Goal: Contribute content: Add original content to the website for others to see

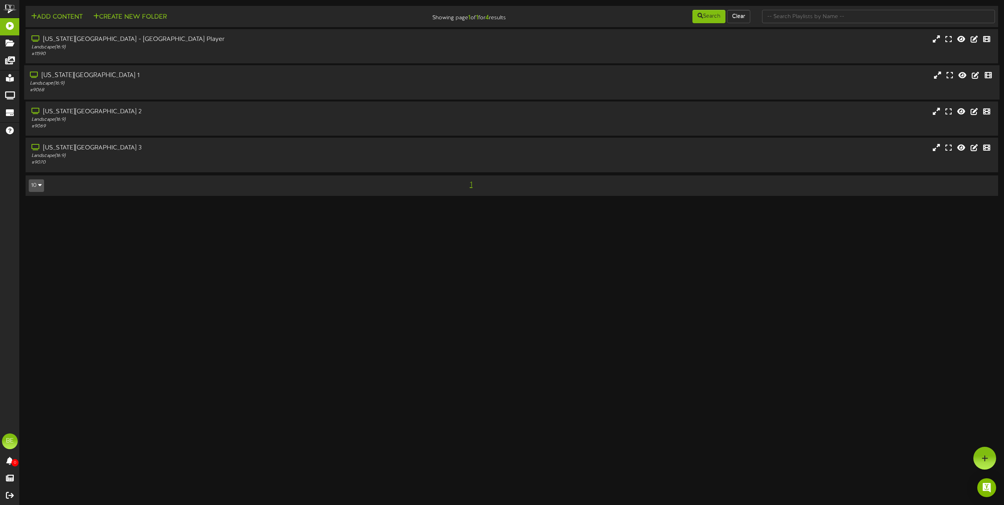
click at [79, 74] on div "[US_STATE][GEOGRAPHIC_DATA] 1" at bounding box center [227, 75] width 395 height 9
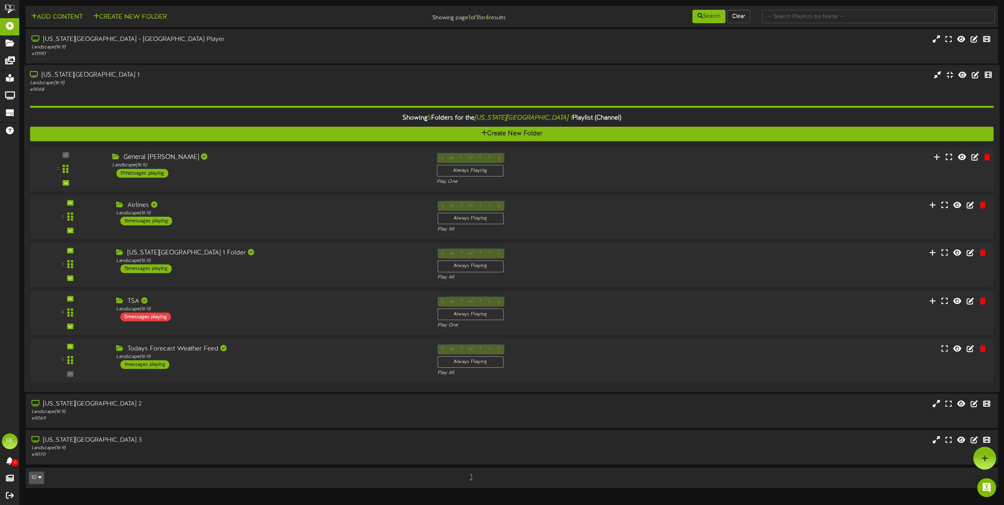
click at [154, 172] on div "17 messages playing" at bounding box center [143, 173] width 52 height 9
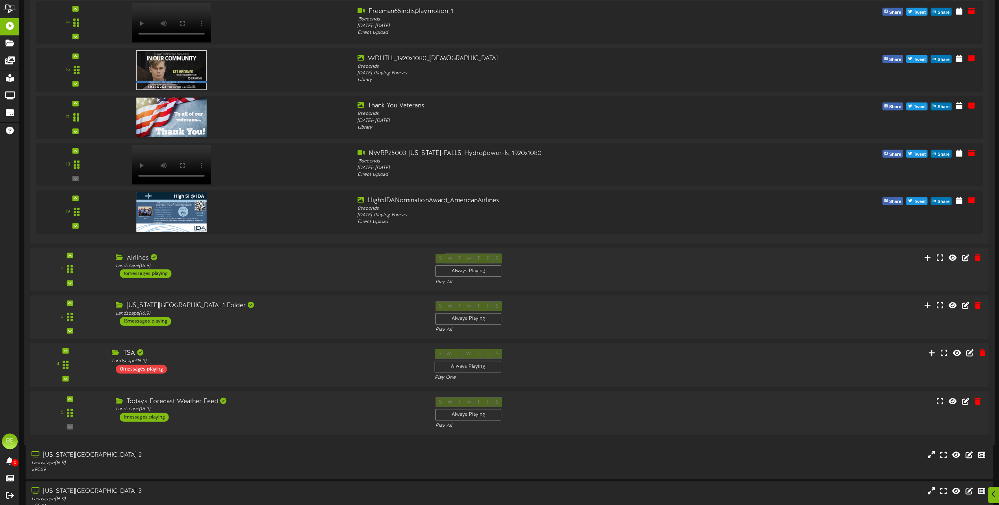
scroll to position [888, 0]
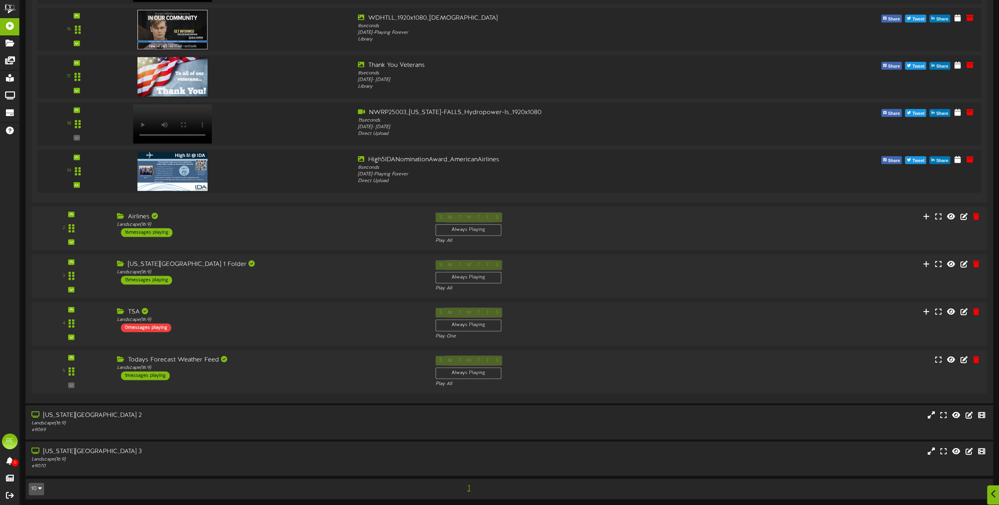
click at [993, 498] on icon at bounding box center [993, 494] width 5 height 9
click at [981, 458] on icon at bounding box center [979, 458] width 7 height 7
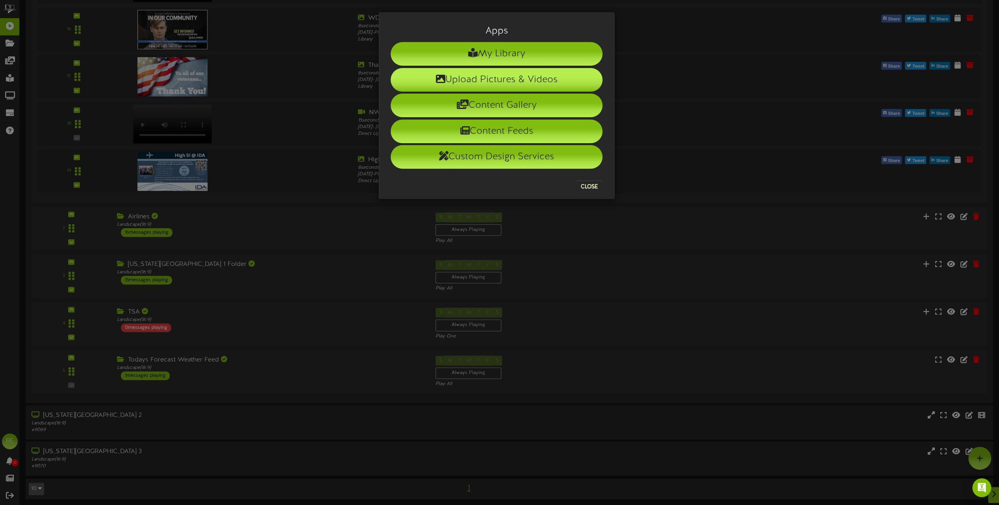
click at [473, 75] on li "Upload Pictures & Videos" at bounding box center [496, 80] width 212 height 24
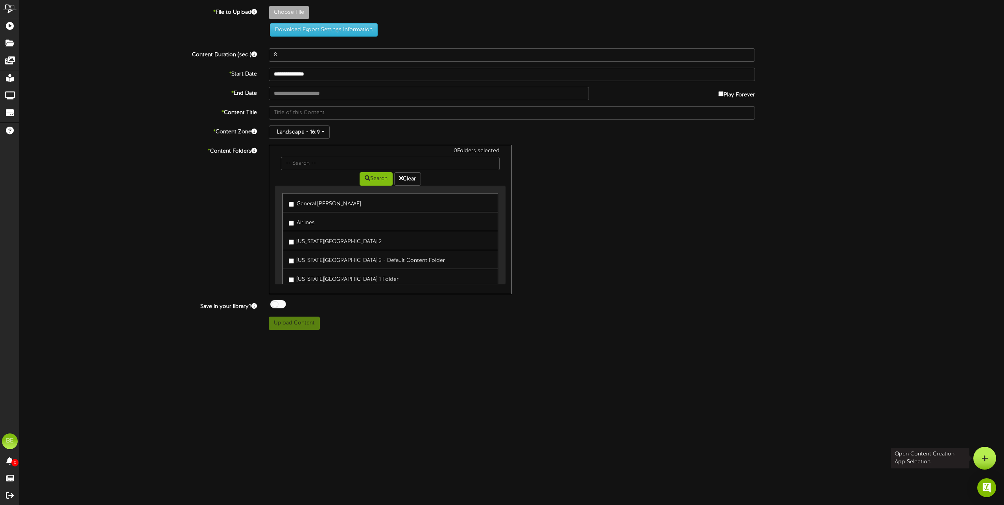
click at [975, 459] on div at bounding box center [985, 458] width 23 height 23
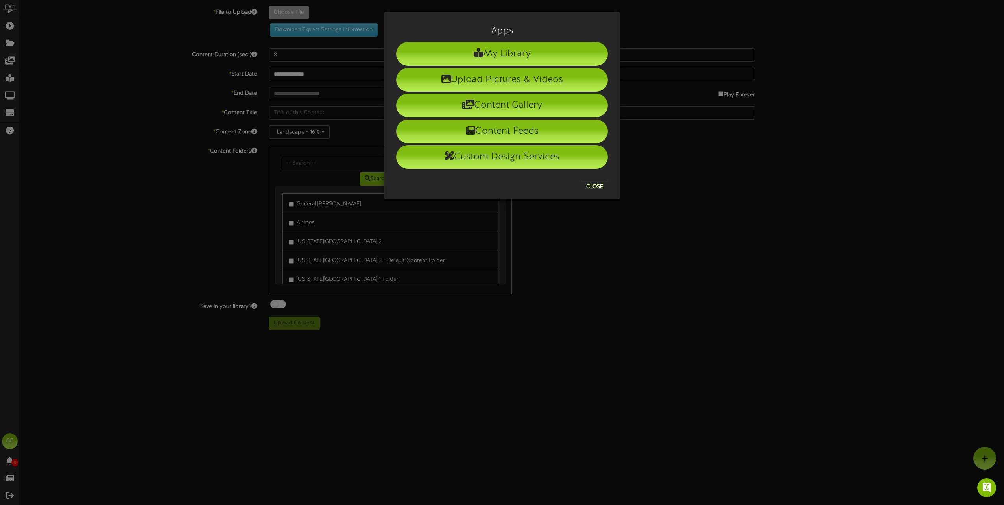
click at [685, 268] on div "Apps My Library Upload Pictures & Videos Content Gallery Content Feeds Custom D…" at bounding box center [502, 252] width 1004 height 505
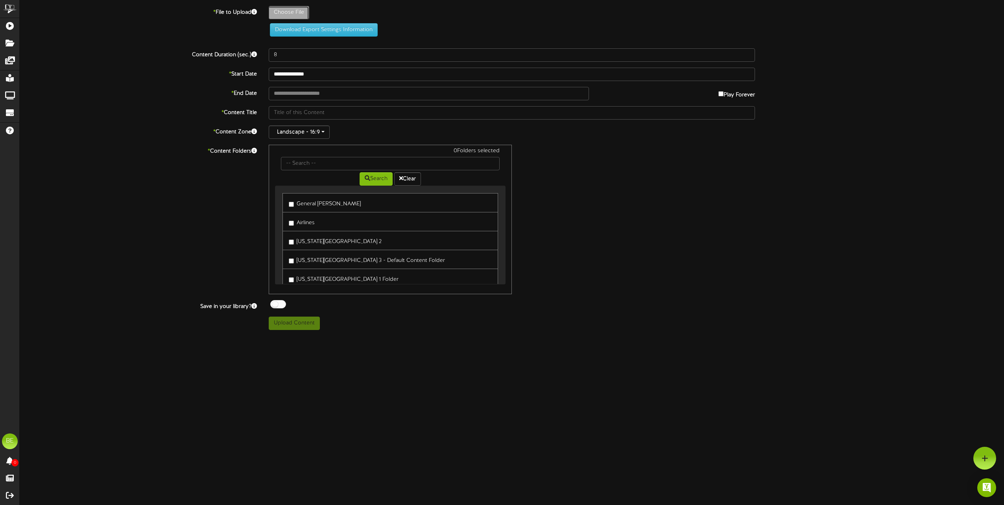
type input "**********"
type input "20251008_S1TSAGovShutdownPSA"
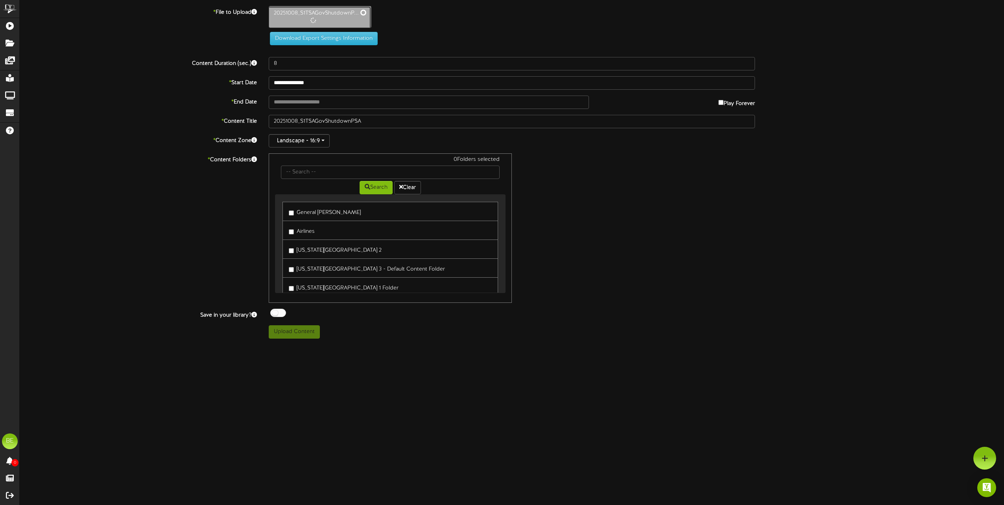
type input "36"
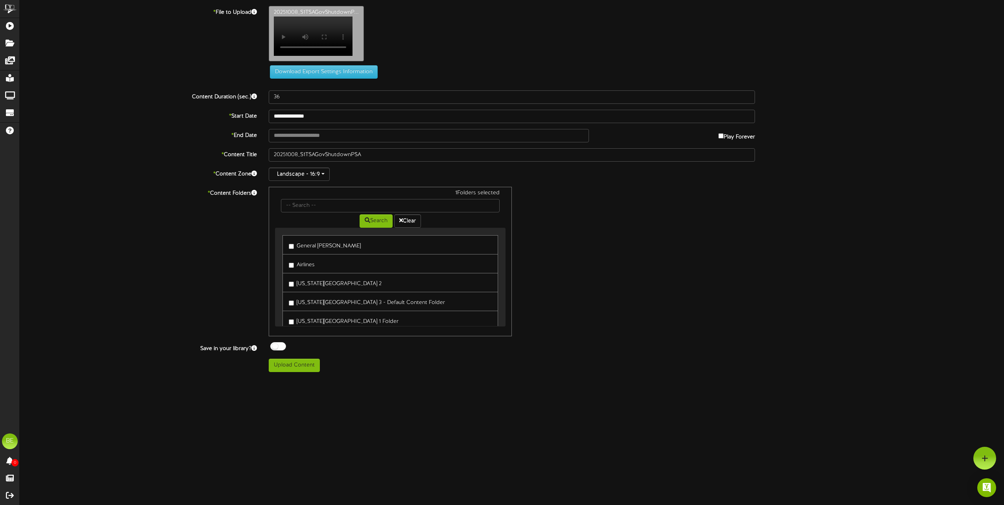
click at [292, 284] on label "[US_STATE][GEOGRAPHIC_DATA] 2" at bounding box center [335, 282] width 93 height 11
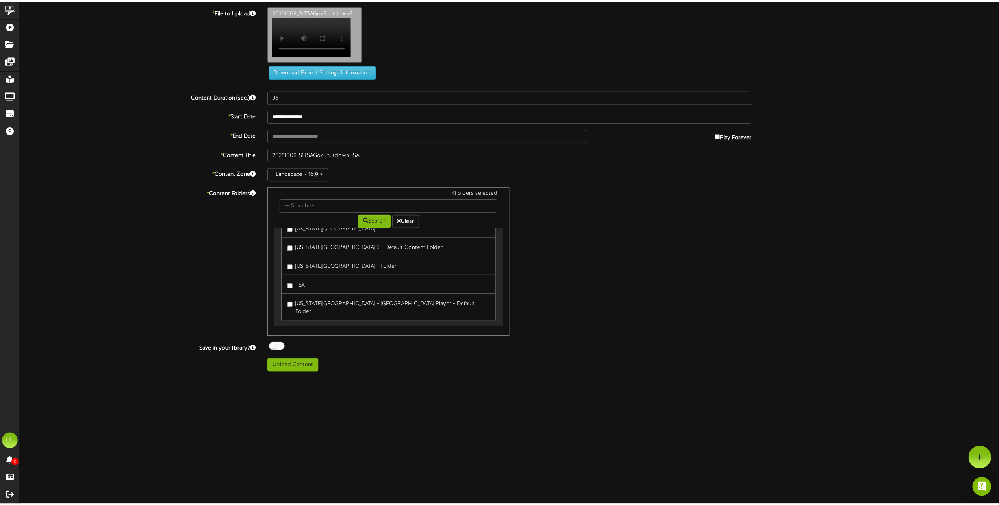
scroll to position [55, 0]
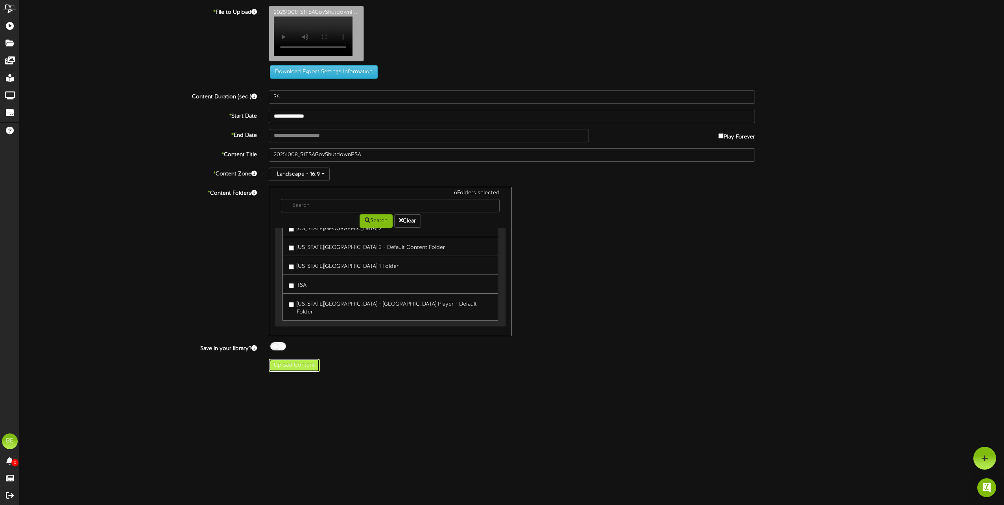
click at [305, 370] on button "Upload Content" at bounding box center [294, 365] width 51 height 13
type input "**********"
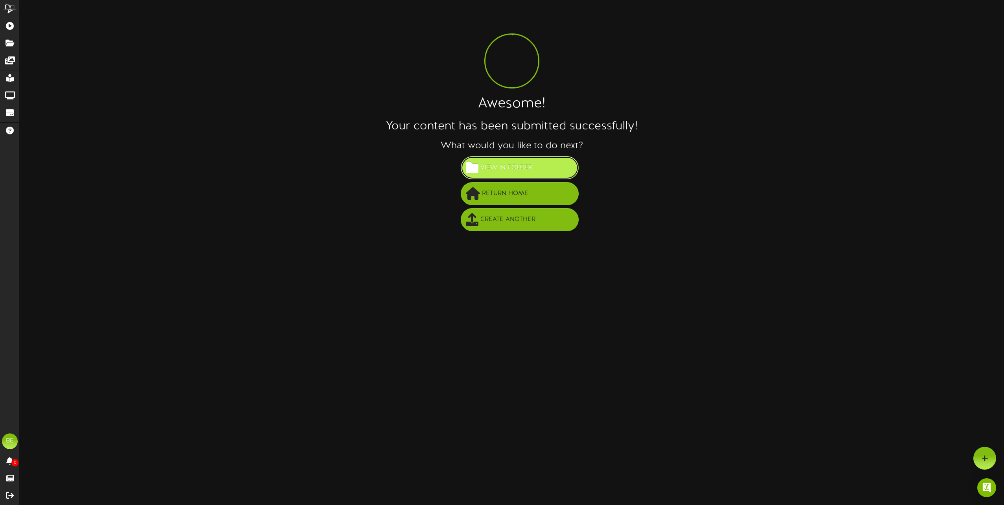
click at [528, 167] on span "View in Folder" at bounding box center [507, 167] width 56 height 13
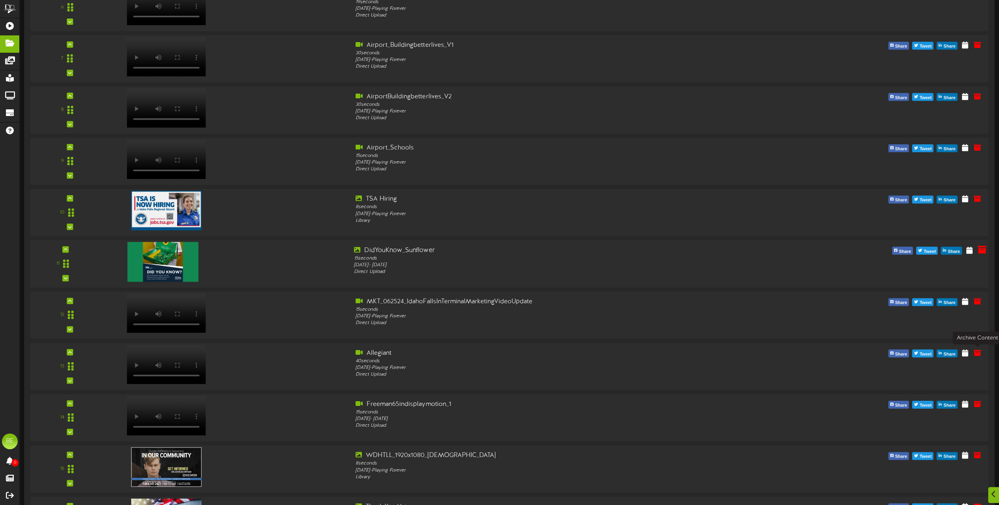
scroll to position [512, 0]
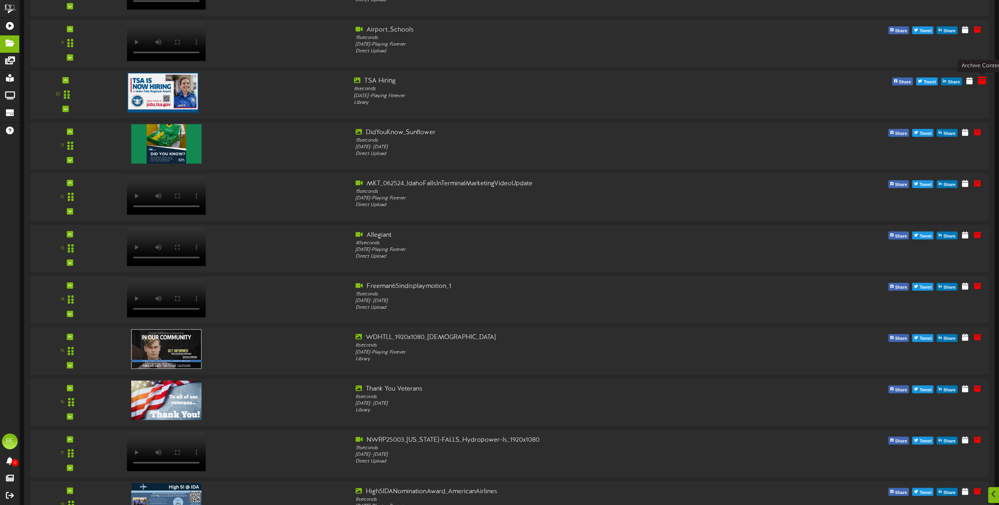
click at [984, 82] on icon at bounding box center [981, 80] width 9 height 9
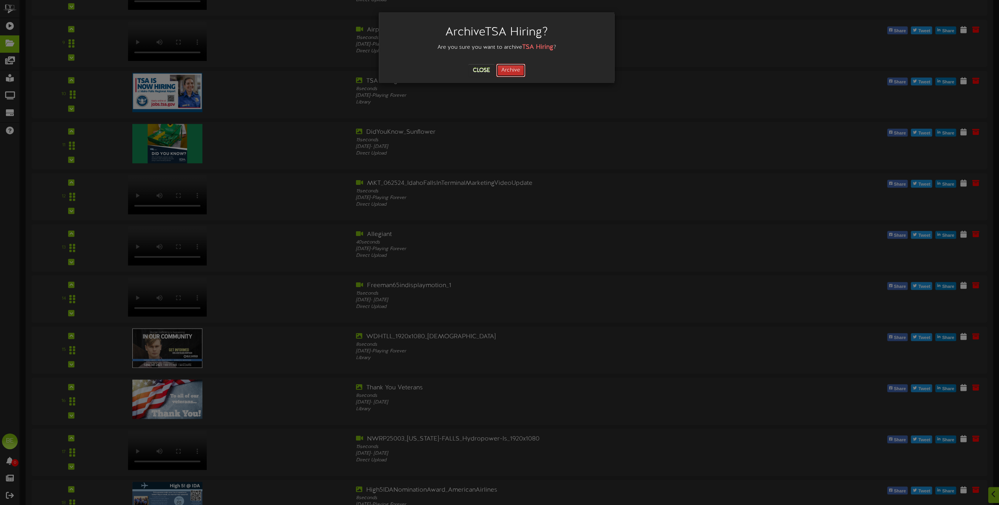
click at [516, 70] on button "Archive" at bounding box center [510, 70] width 29 height 13
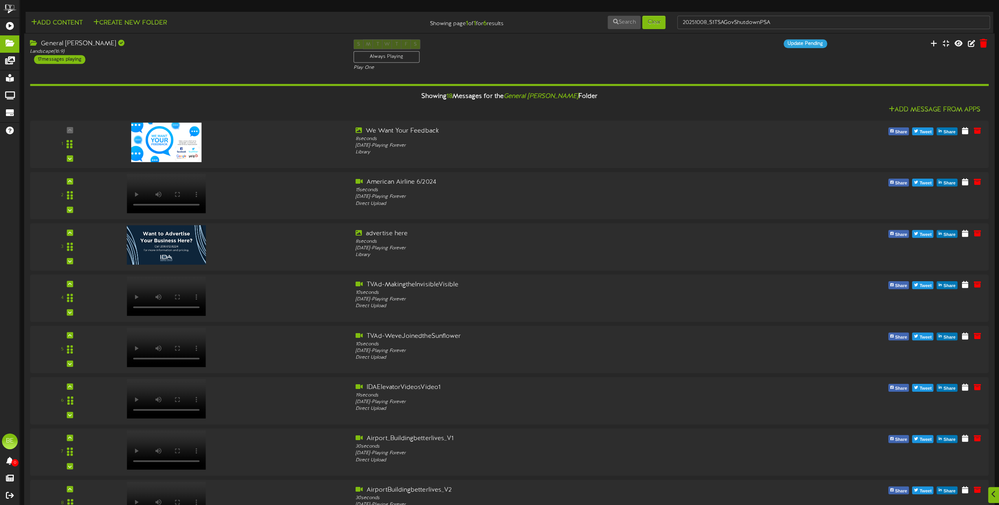
scroll to position [39, 0]
